Goal: Information Seeking & Learning: Learn about a topic

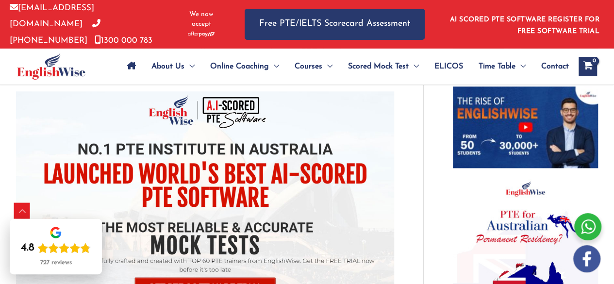
scroll to position [679, 0]
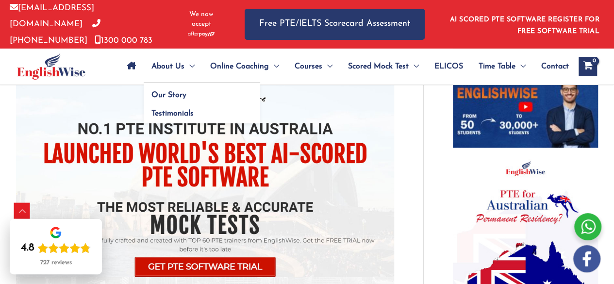
click at [190, 60] on span "Menu Toggle" at bounding box center [189, 66] width 10 height 34
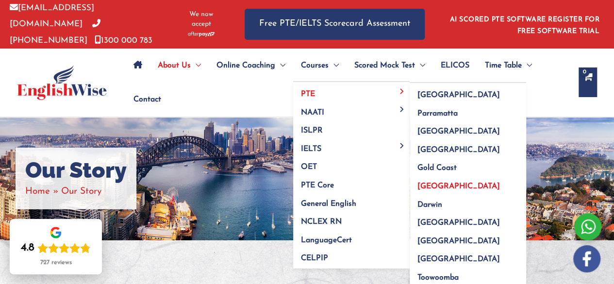
click at [436, 183] on span "[GEOGRAPHIC_DATA]" at bounding box center [458, 186] width 82 height 8
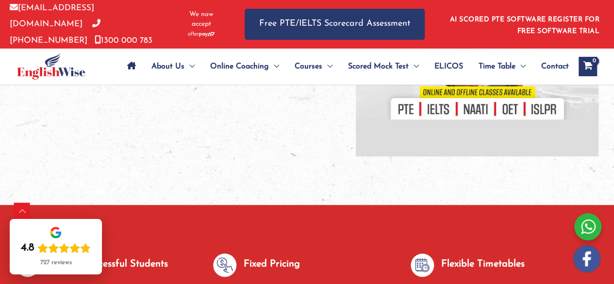
scroll to position [485, 0]
